Goal: Navigation & Orientation: Find specific page/section

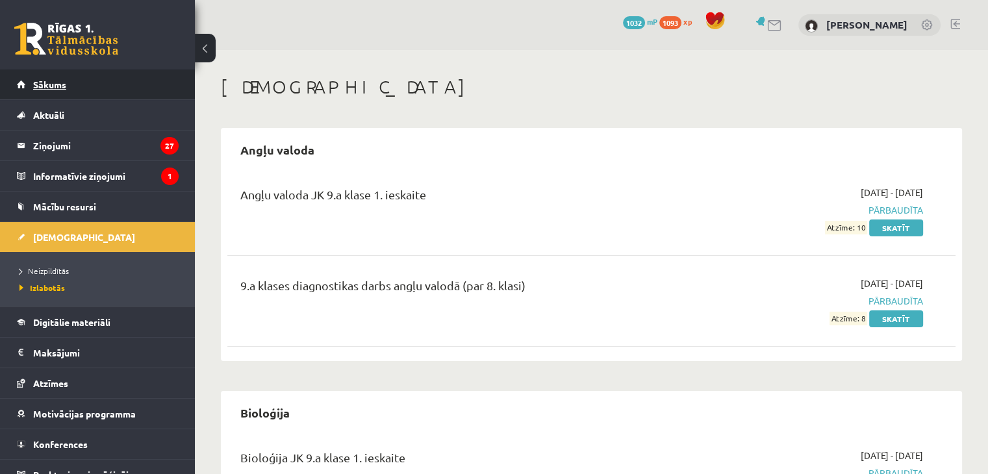
click at [96, 81] on link "Sākums" at bounding box center [98, 85] width 162 height 30
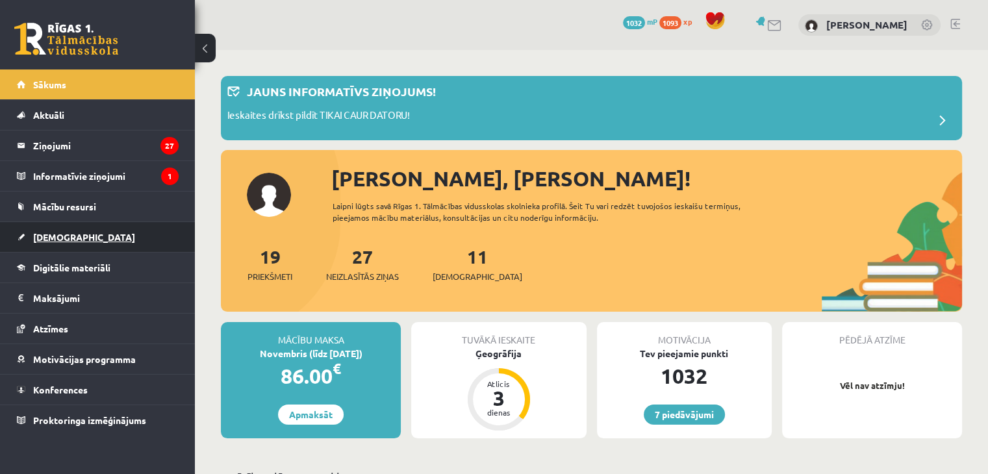
click at [65, 238] on span "[DEMOGRAPHIC_DATA]" at bounding box center [84, 237] width 102 height 12
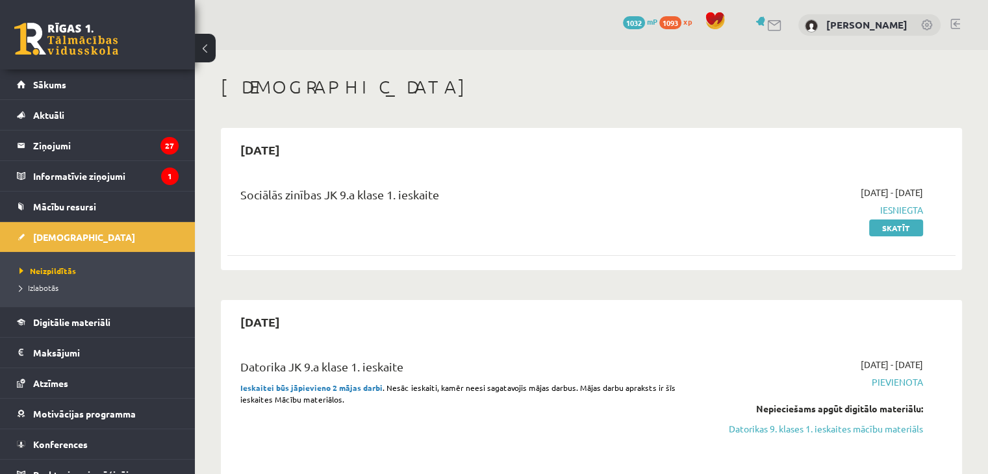
click at [953, 24] on link at bounding box center [956, 24] width 10 height 10
